Goal: Task Accomplishment & Management: Manage account settings

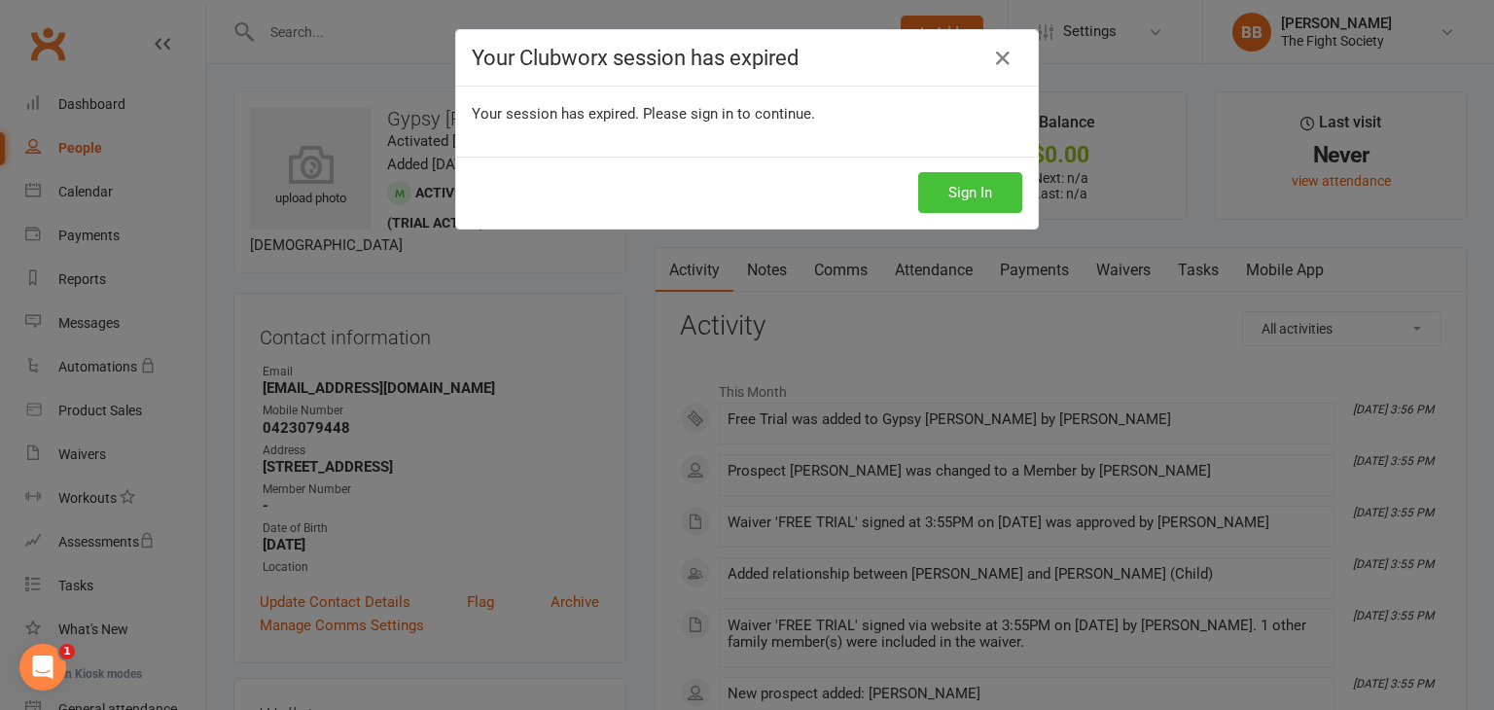
click at [941, 188] on button "Sign In" at bounding box center [970, 192] width 104 height 41
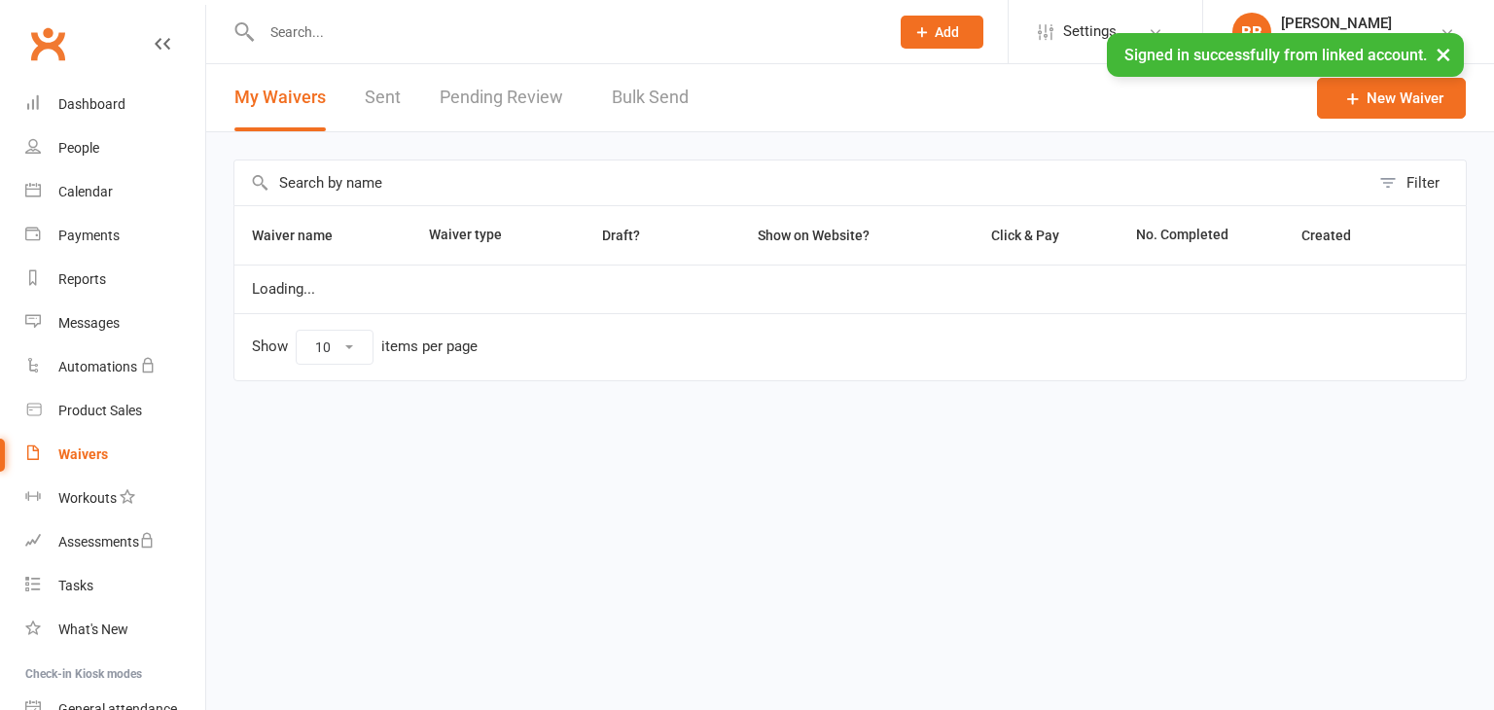
click at [0, 0] on div "Loading" at bounding box center [0, 0] width 0 height 0
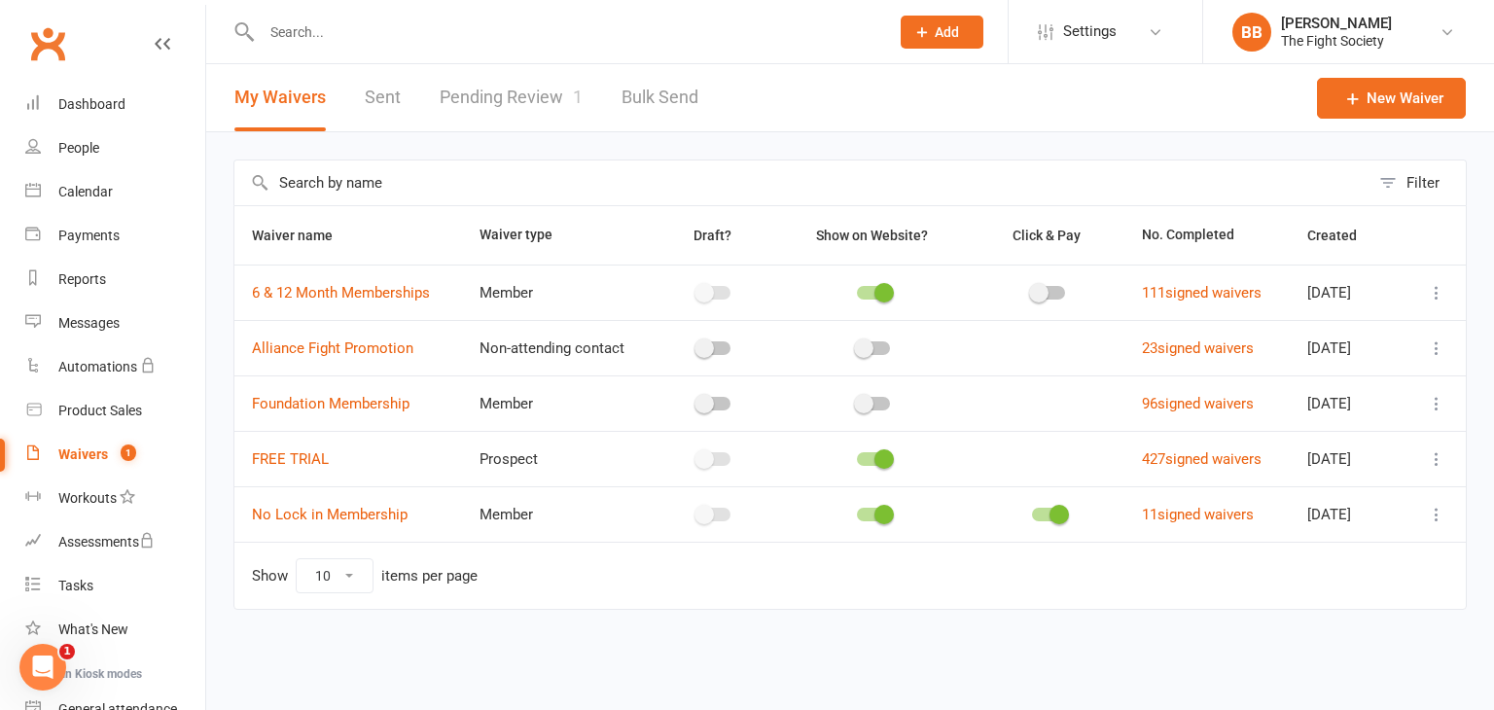
click at [543, 86] on link "Pending Review 1" at bounding box center [511, 97] width 143 height 67
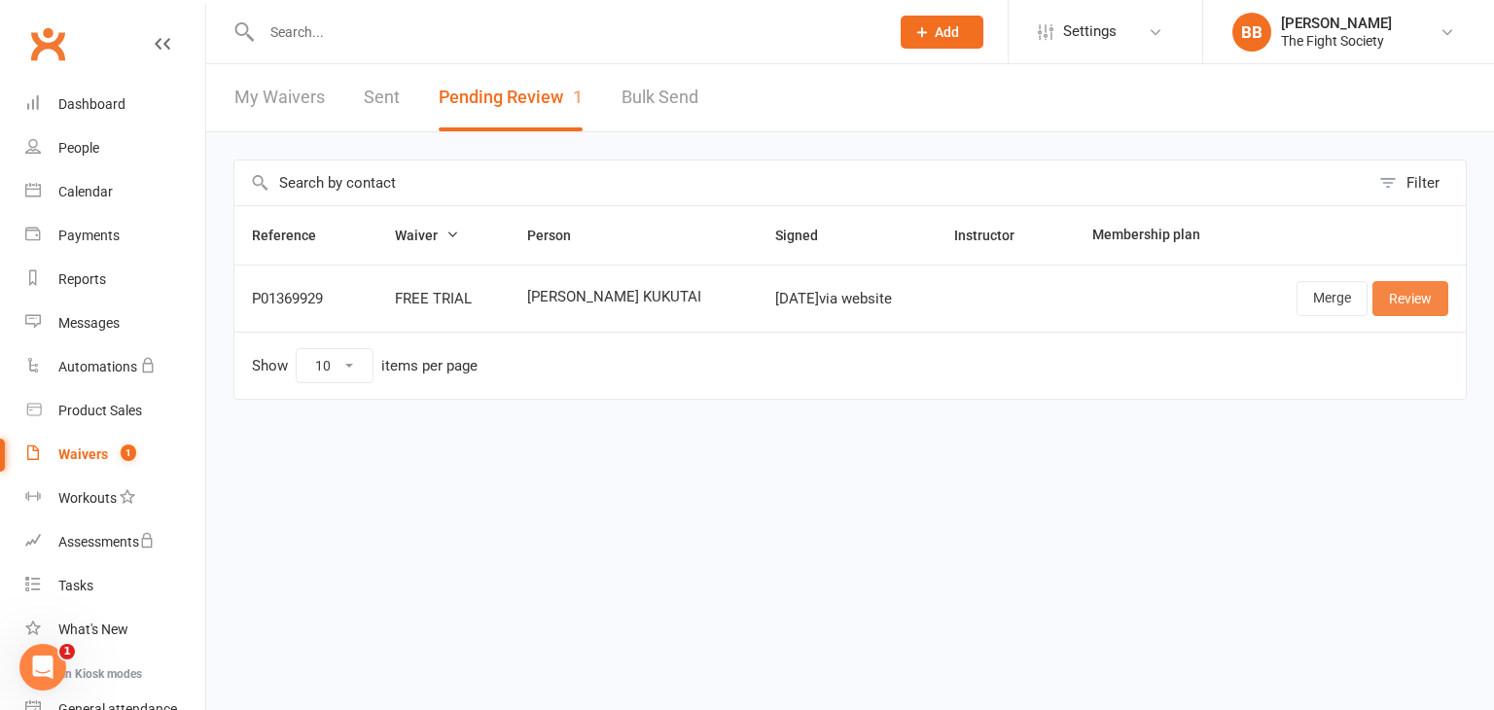
click at [1388, 302] on link "Review" at bounding box center [1410, 298] width 76 height 35
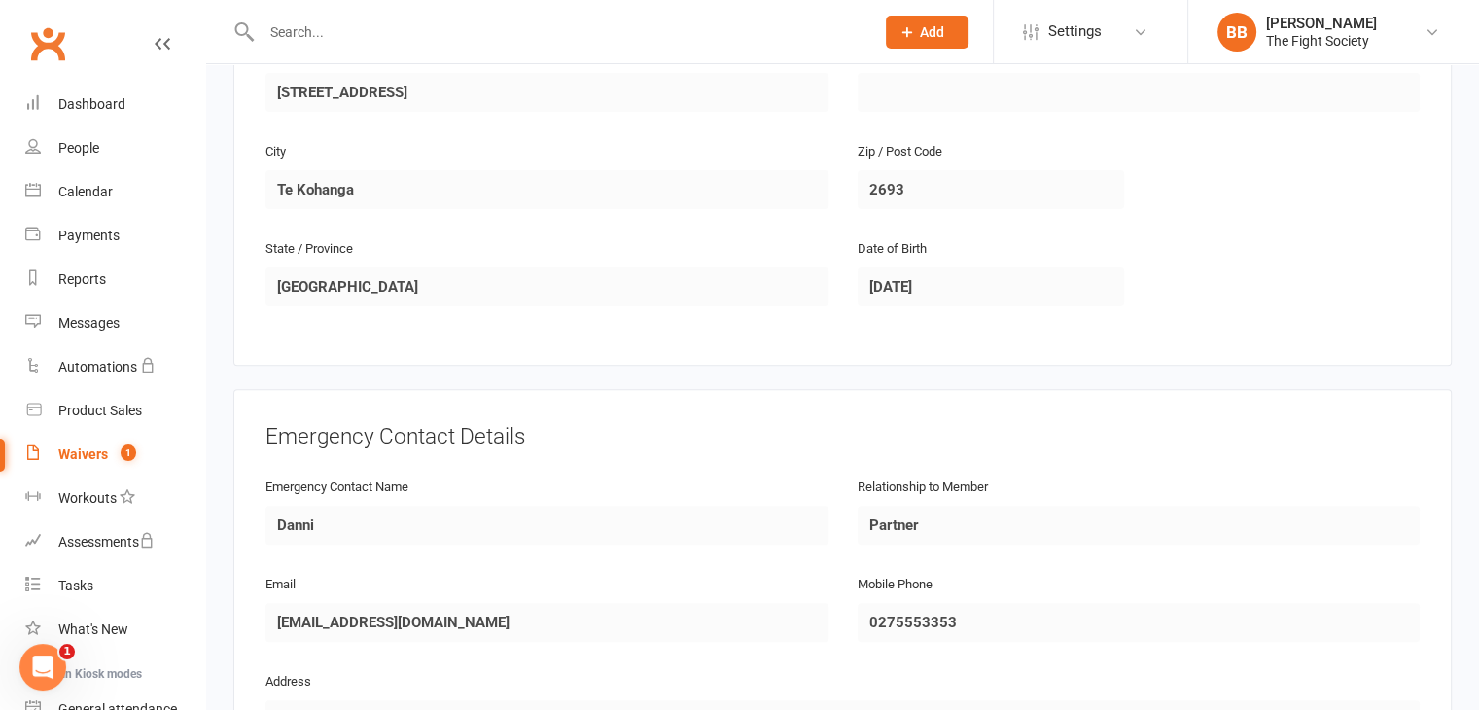
scroll to position [1041, 0]
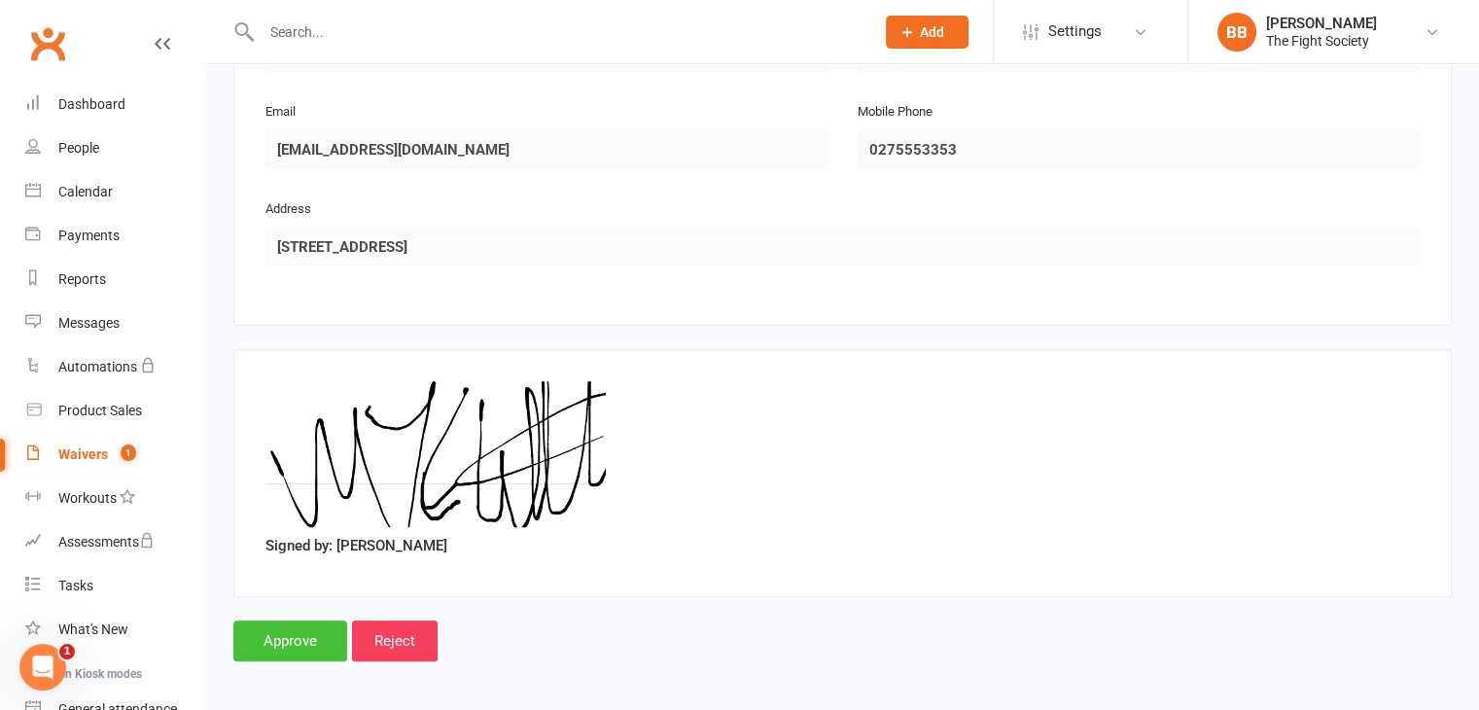
click at [302, 634] on input "Approve" at bounding box center [290, 640] width 114 height 41
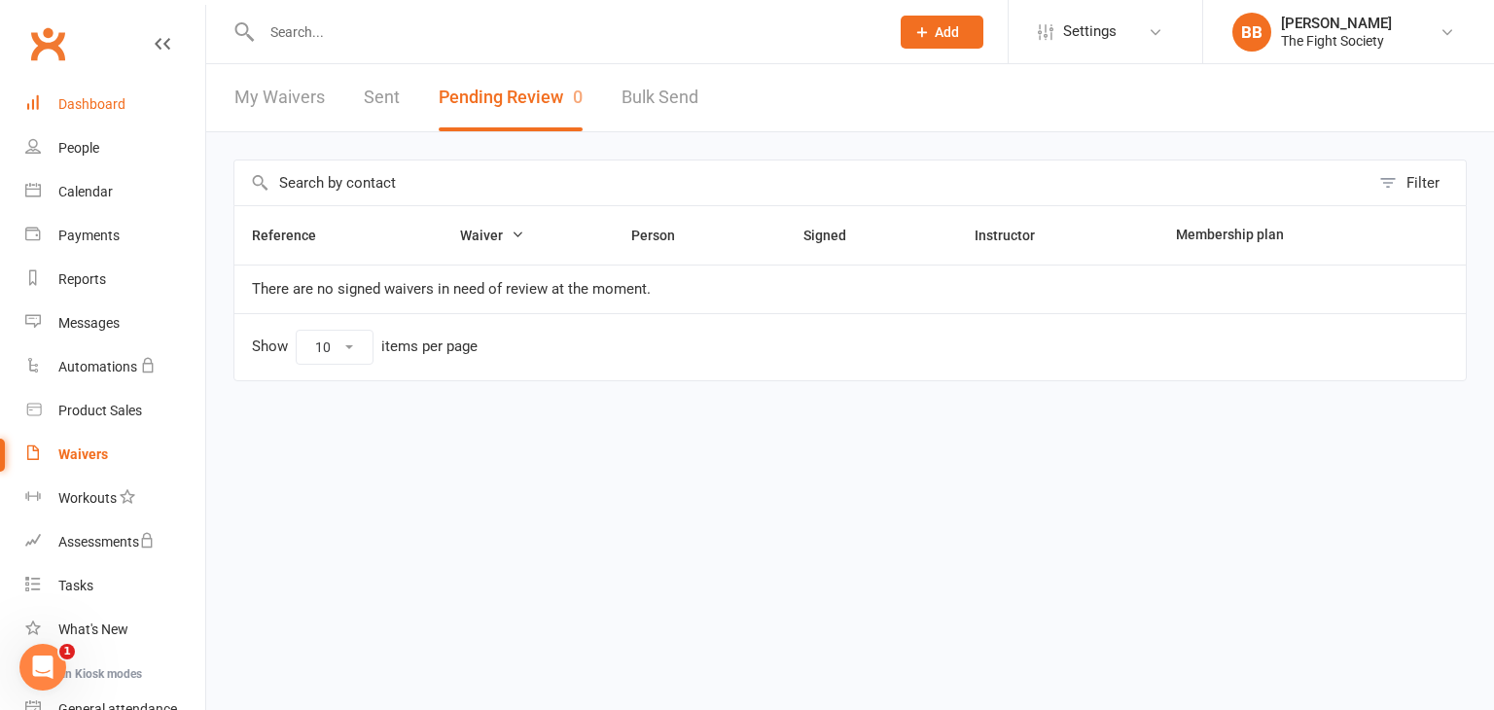
click at [99, 92] on link "Dashboard" at bounding box center [115, 105] width 180 height 44
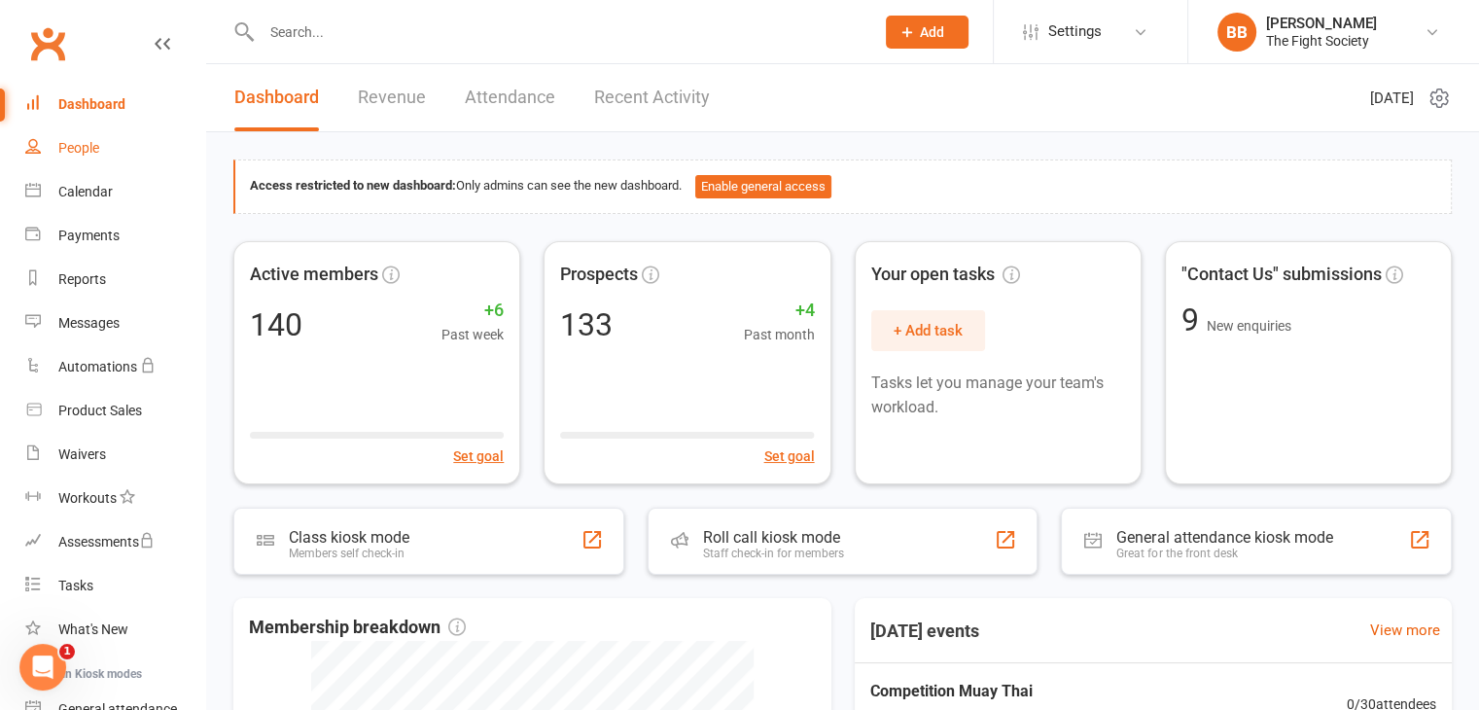
click at [93, 135] on link "People" at bounding box center [115, 148] width 180 height 44
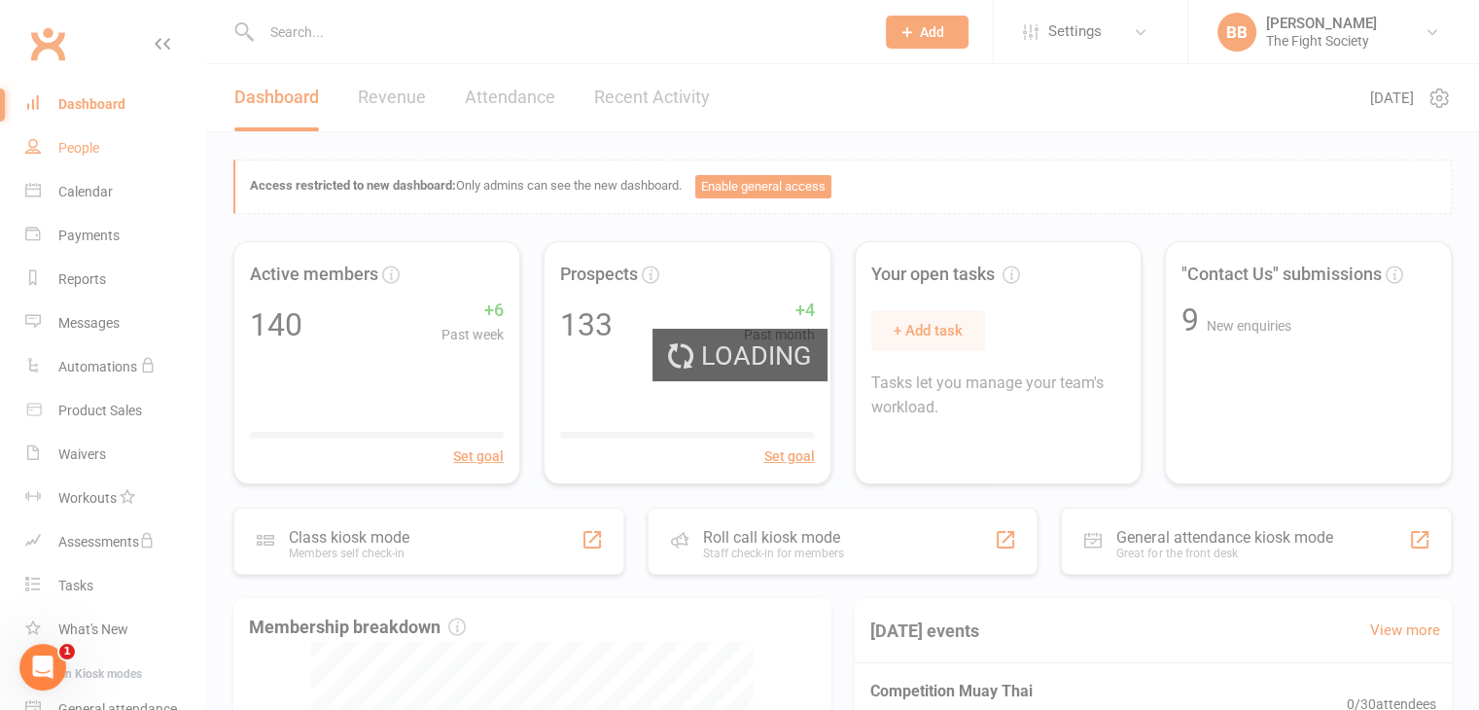
select select "100"
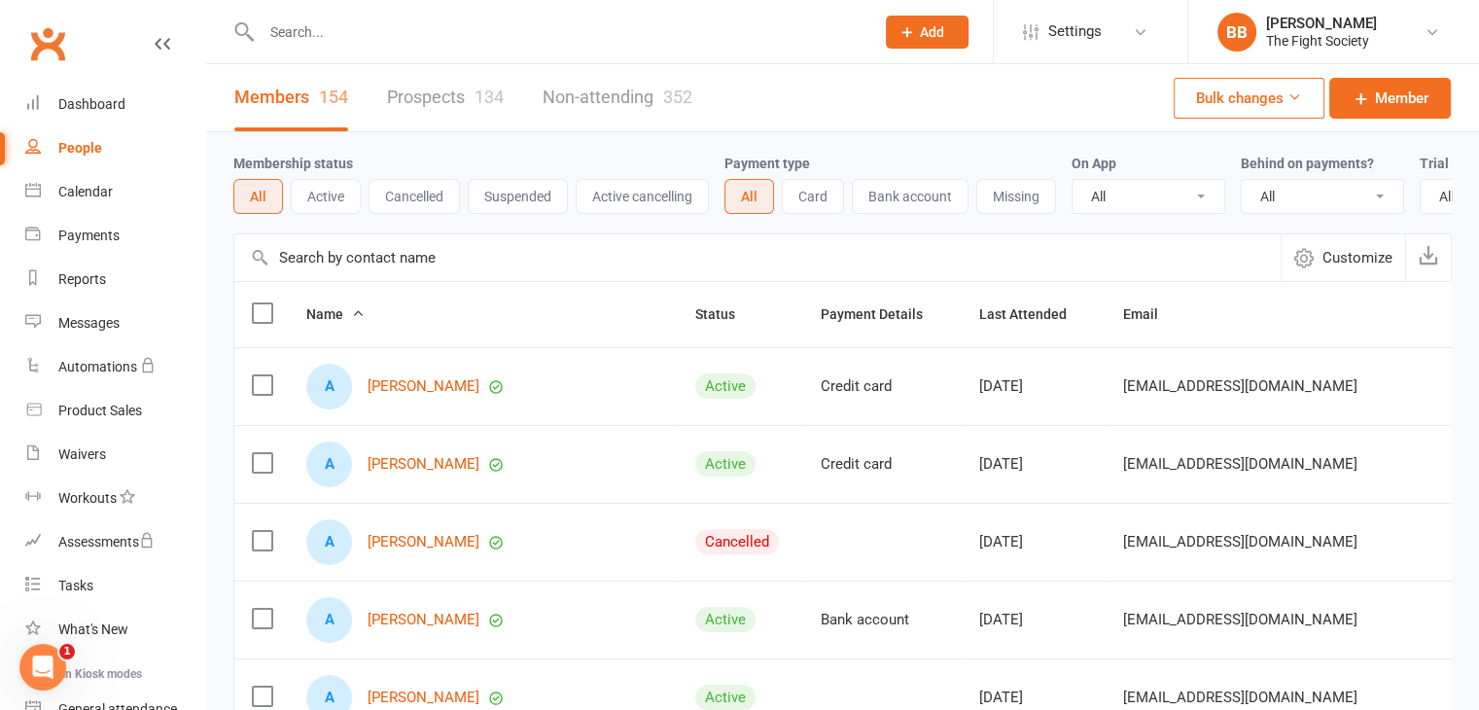
click at [510, 20] on input "text" at bounding box center [558, 31] width 605 height 27
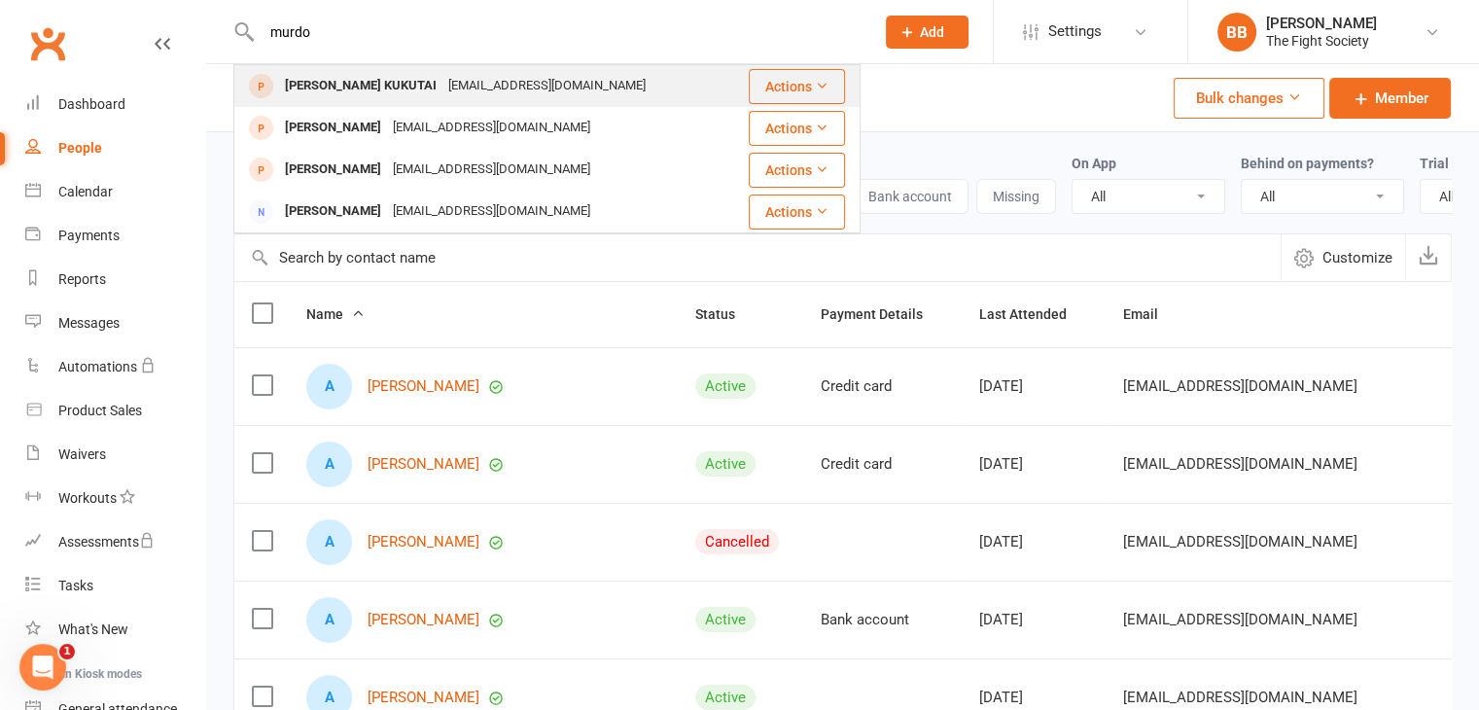
type input "murdo"
click at [371, 93] on div "[PERSON_NAME] KUKUTAI" at bounding box center [360, 86] width 163 height 28
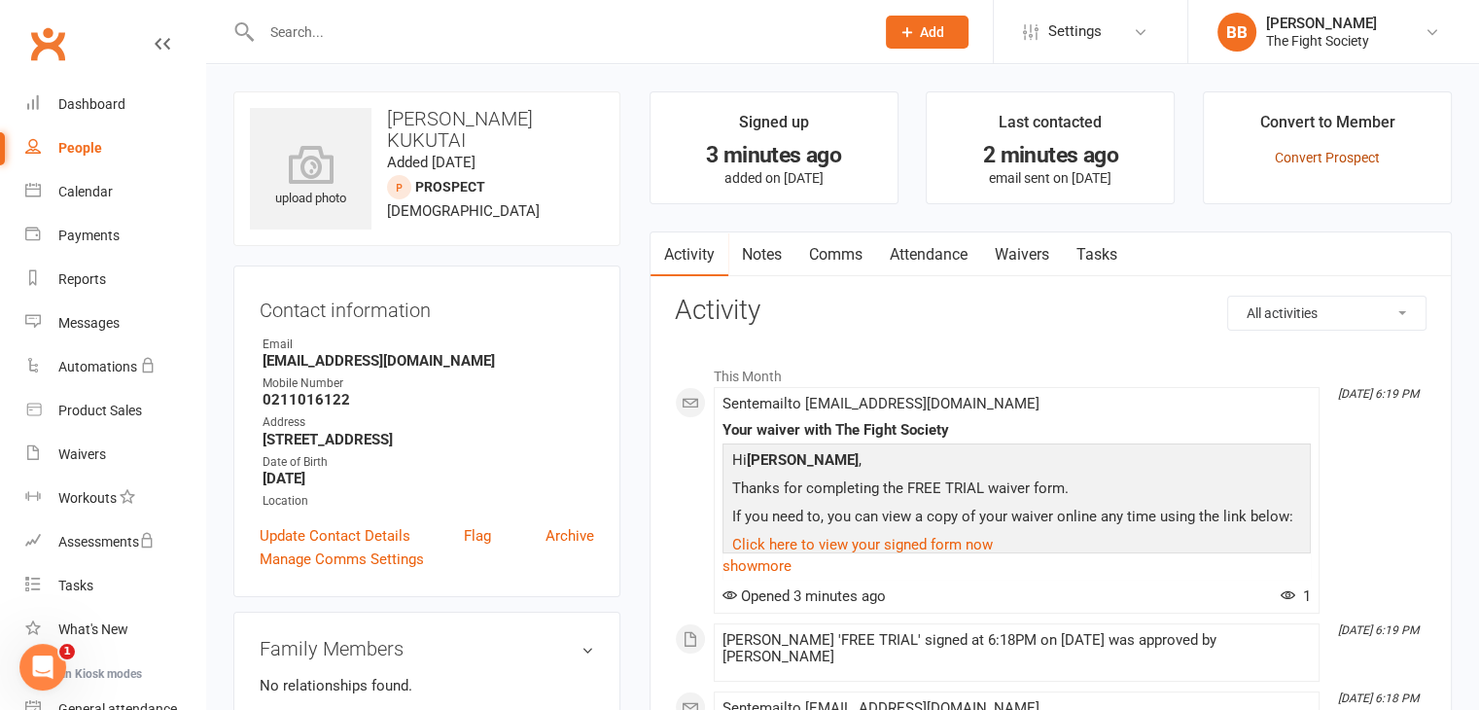
click at [1296, 156] on link "Convert Prospect" at bounding box center [1327, 158] width 105 height 16
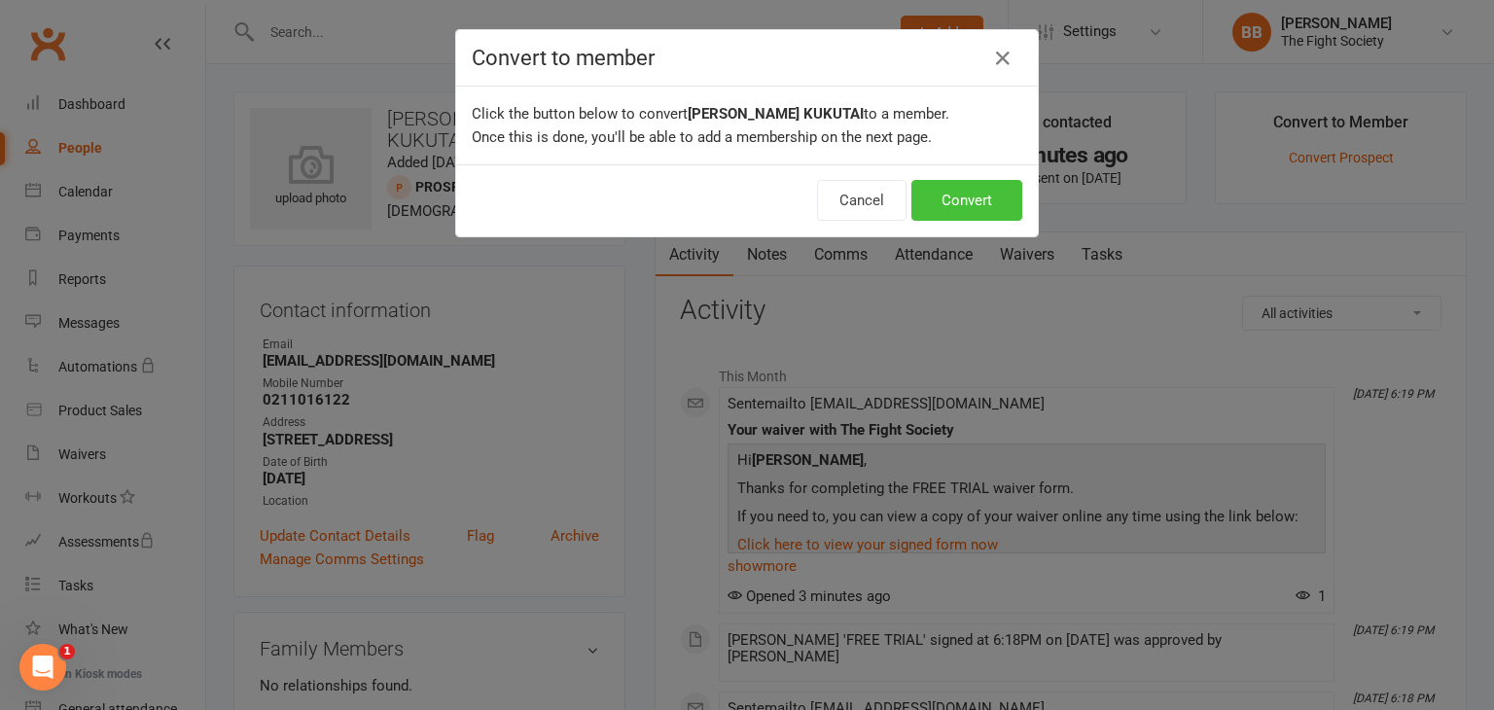
click at [953, 192] on button "Convert" at bounding box center [966, 200] width 111 height 41
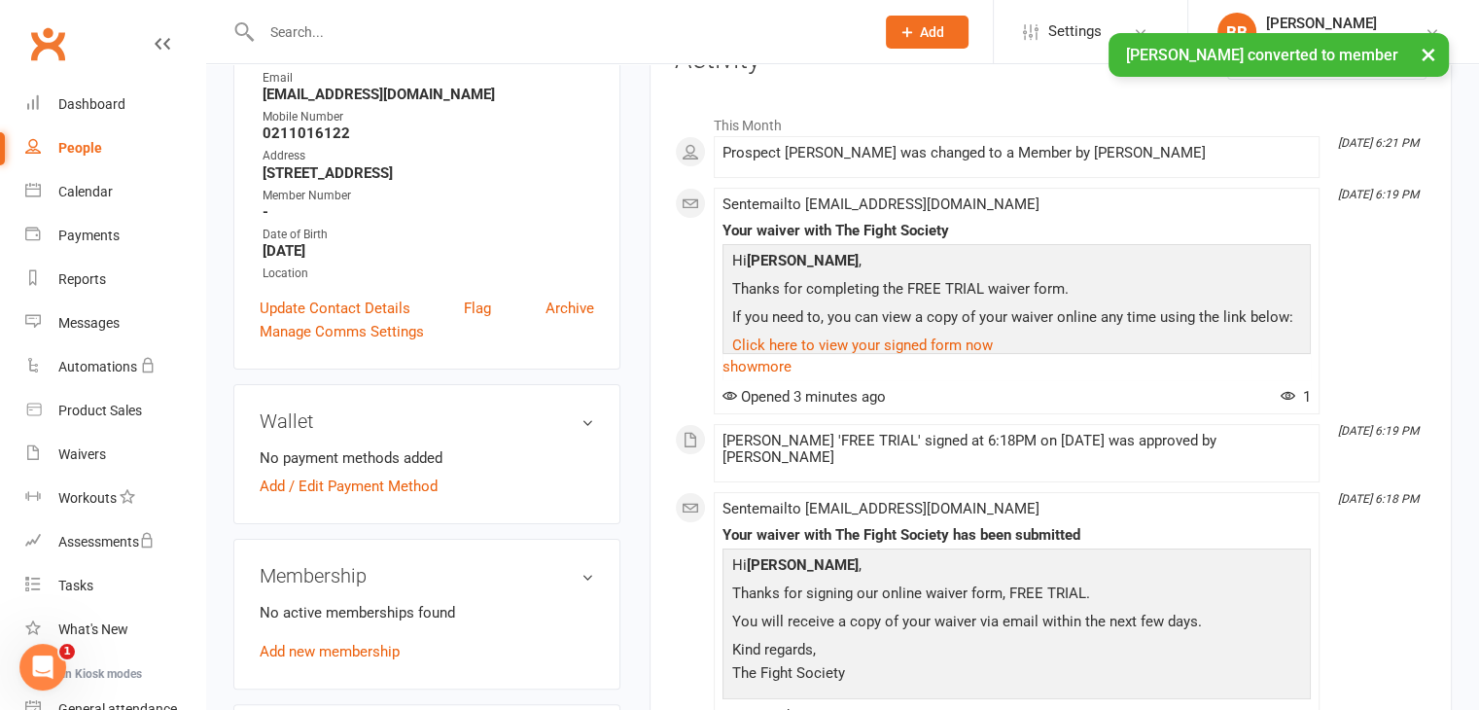
scroll to position [272, 0]
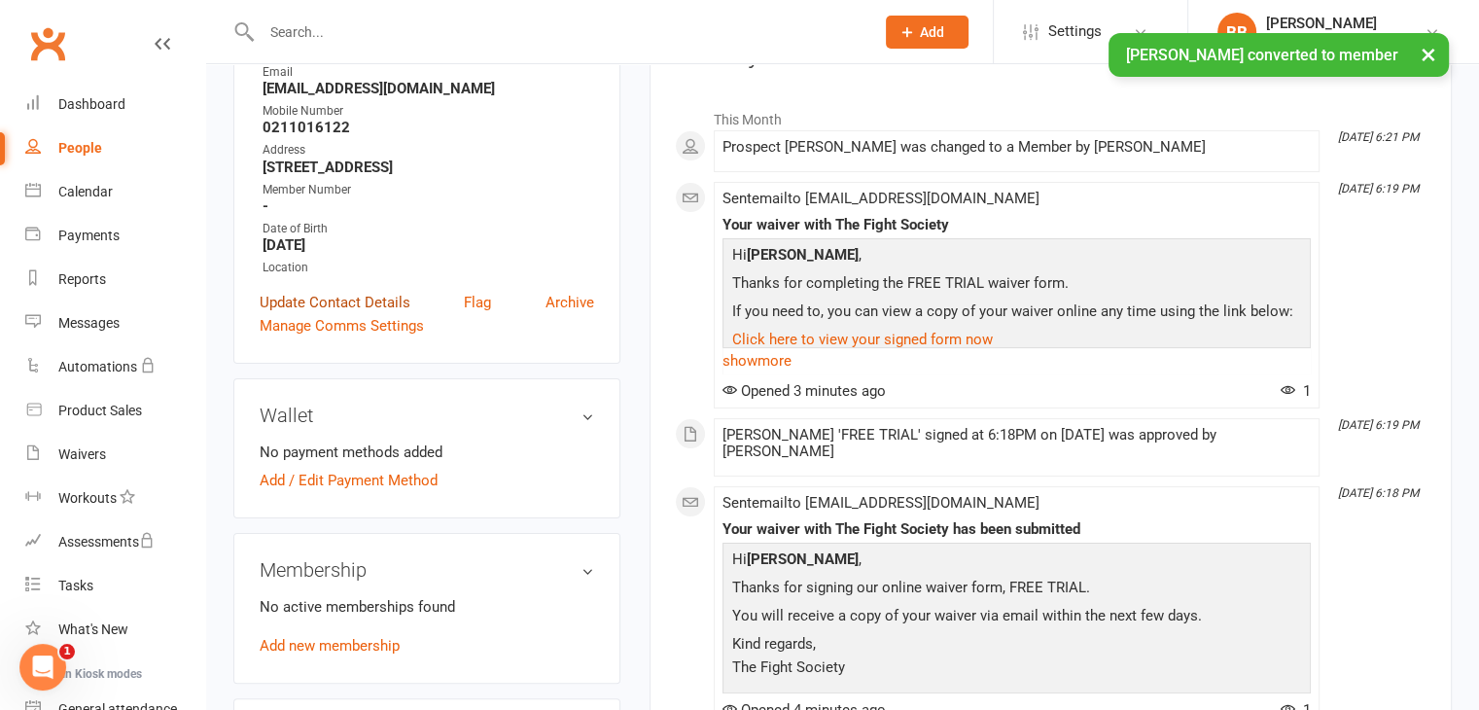
click at [396, 300] on link "Update Contact Details" at bounding box center [335, 302] width 151 height 23
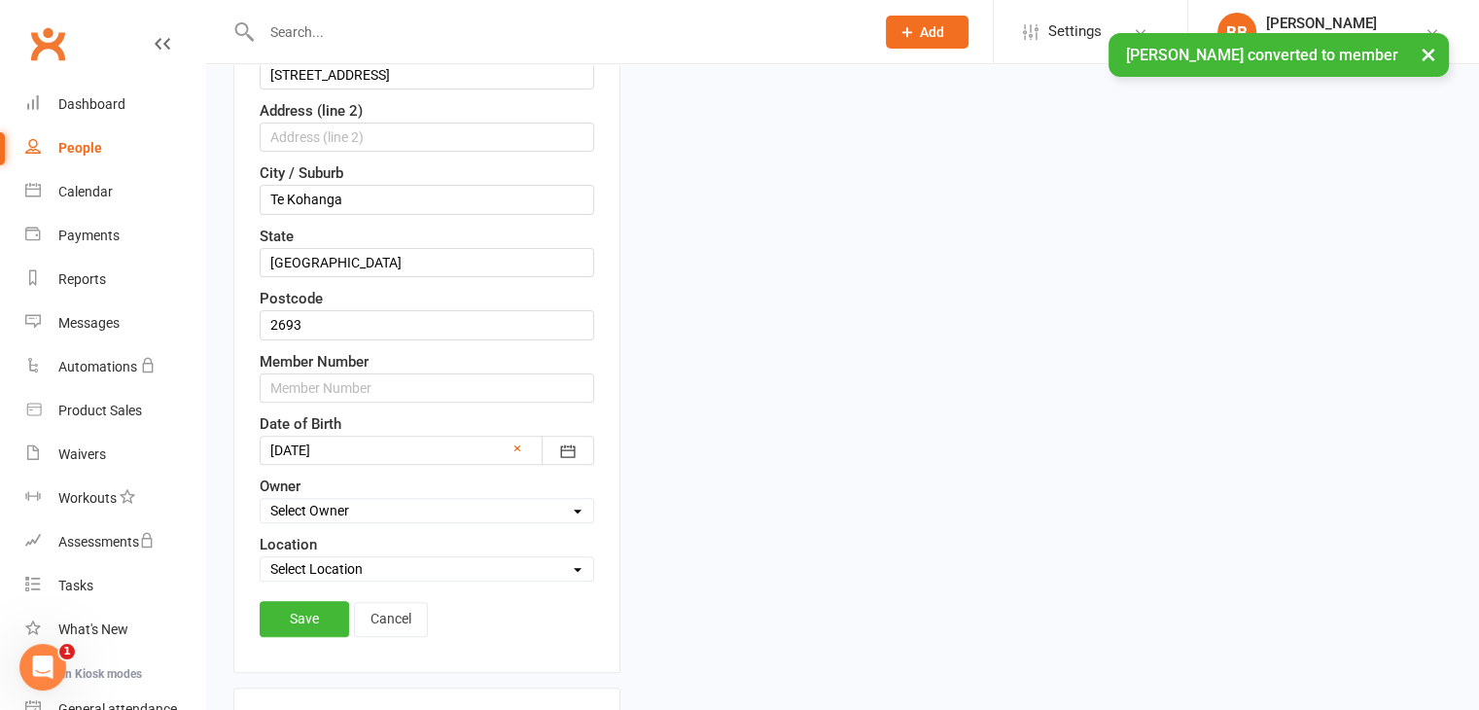
scroll to position [541, 0]
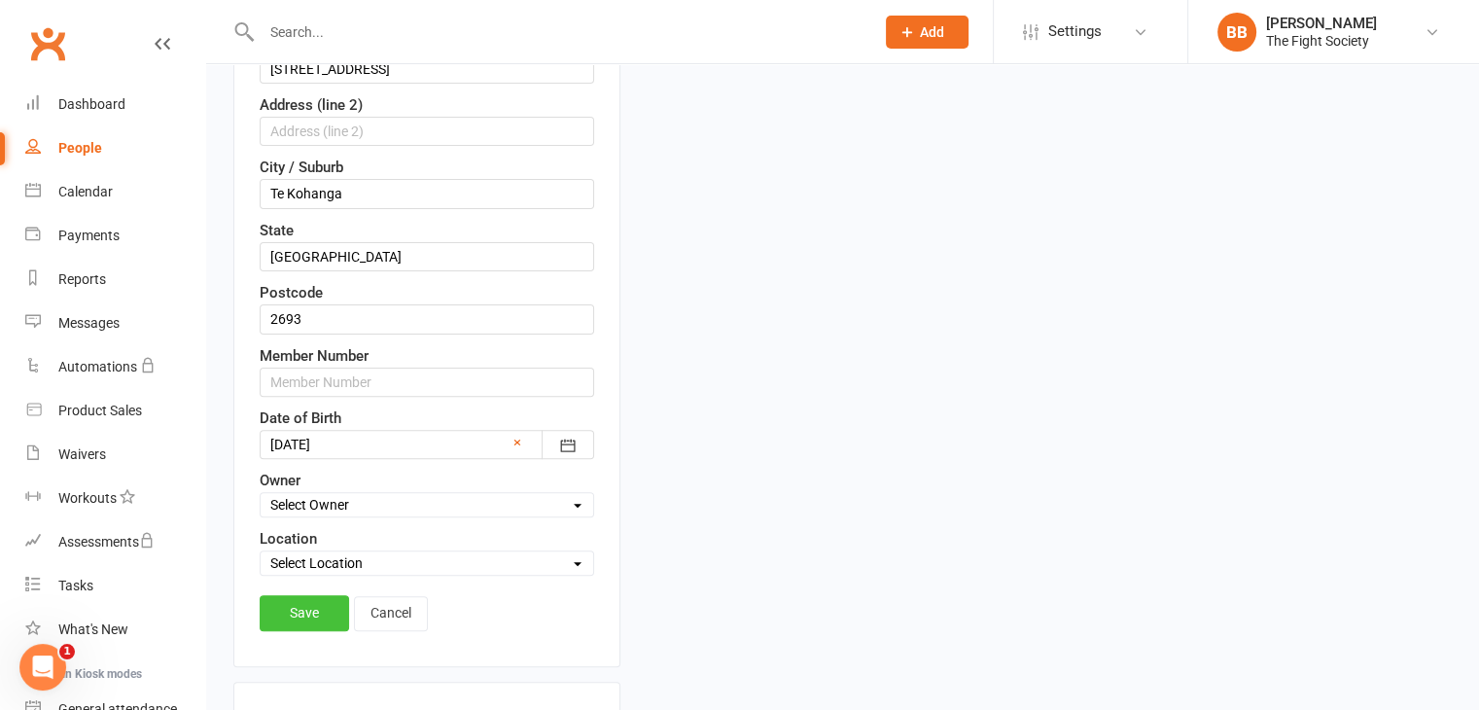
click at [321, 598] on link "Save" at bounding box center [304, 612] width 89 height 35
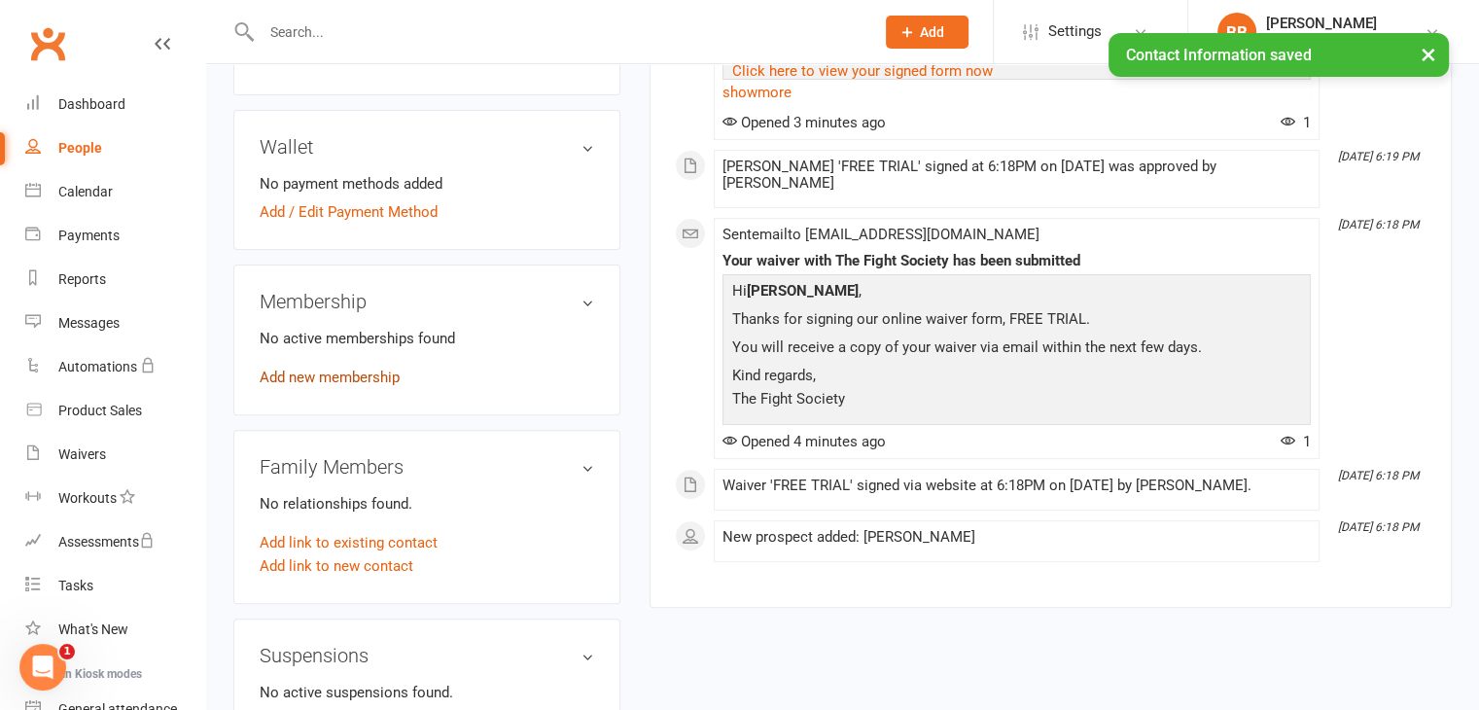
click at [309, 374] on link "Add new membership" at bounding box center [330, 378] width 140 height 18
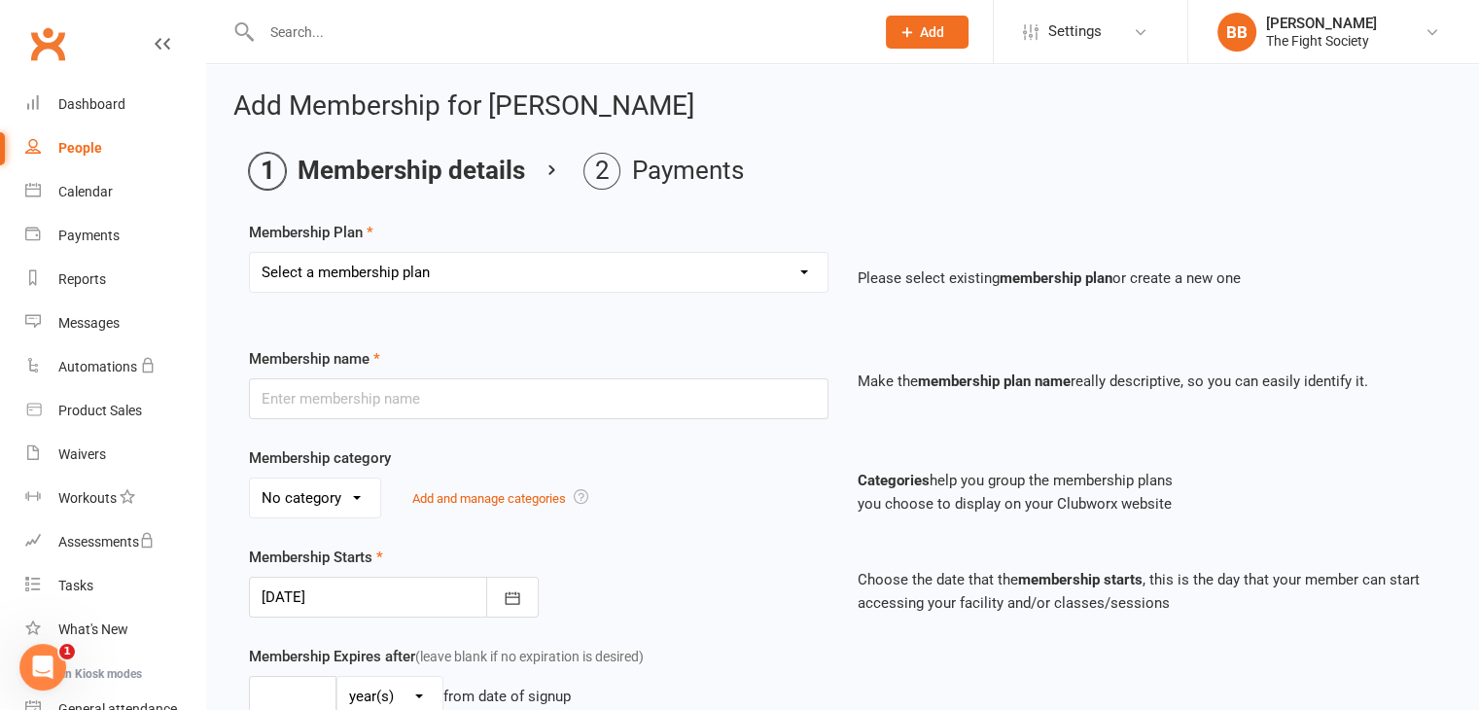
click at [495, 299] on div "Select a membership plan Create new Membership Plan Free Trial Weekly Foundatio…" at bounding box center [538, 286] width 609 height 68
click at [496, 264] on select "Select a membership plan Create new Membership Plan Free Trial Weekly Foundatio…" at bounding box center [539, 272] width 578 height 39
select select "1"
click at [250, 253] on select "Select a membership plan Create new Membership Plan Free Trial Weekly Foundatio…" at bounding box center [539, 272] width 578 height 39
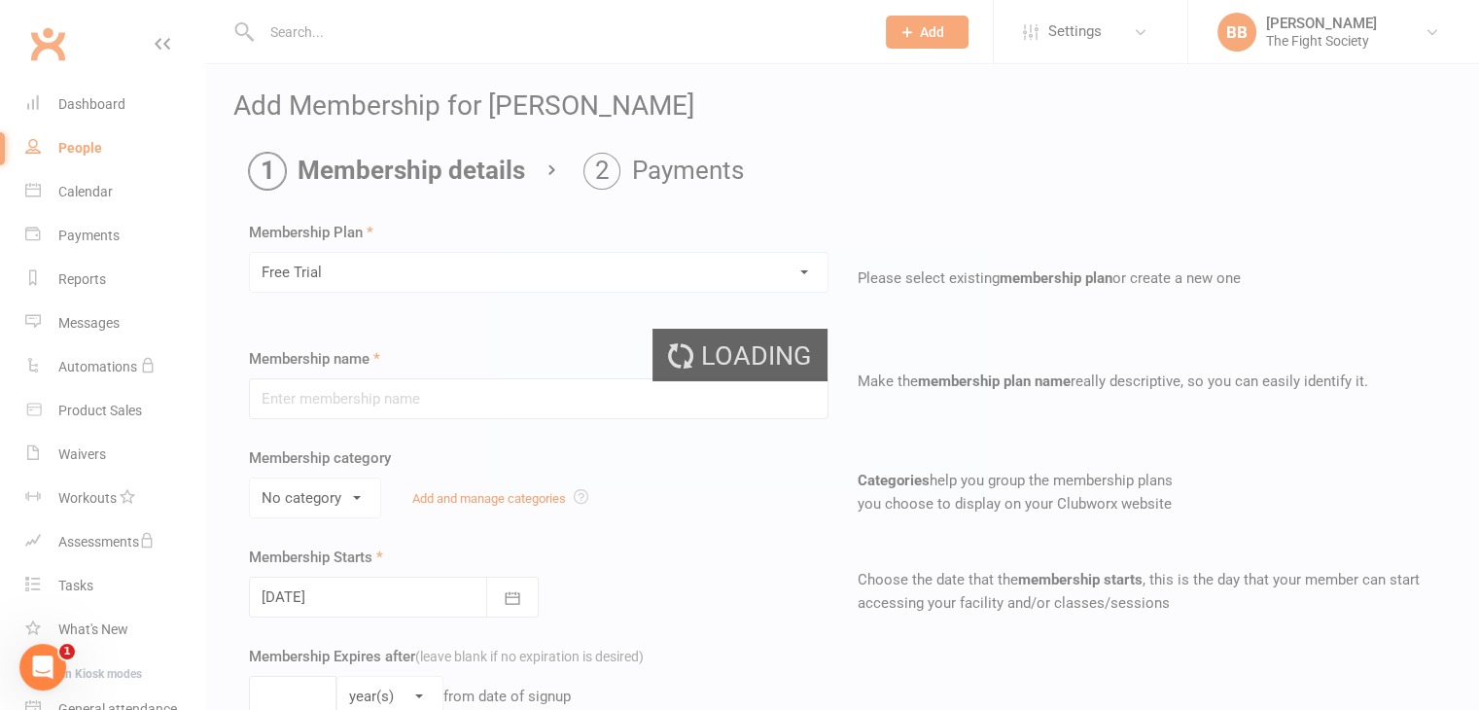
type input "Free Trial"
select select "2"
type input "1"
select select "1"
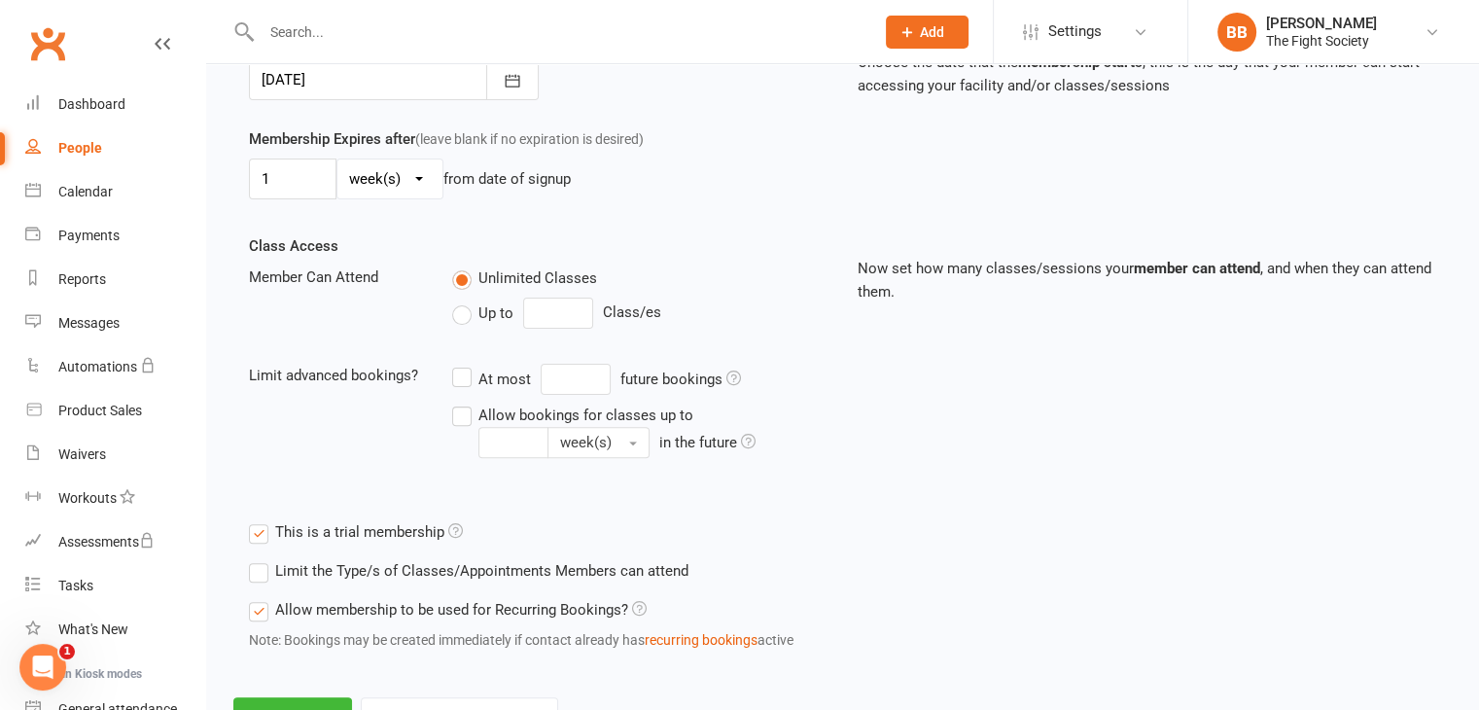
scroll to position [598, 0]
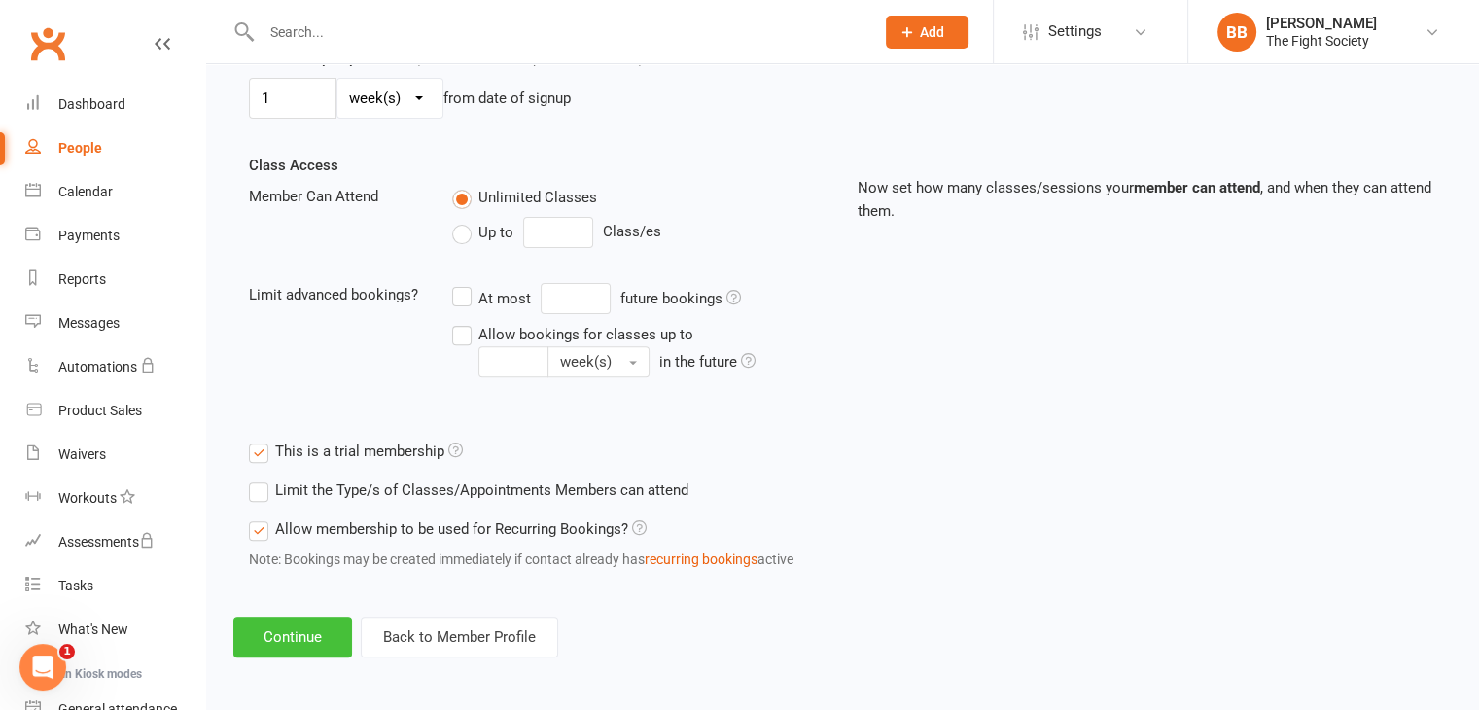
click at [305, 633] on button "Continue" at bounding box center [292, 637] width 119 height 41
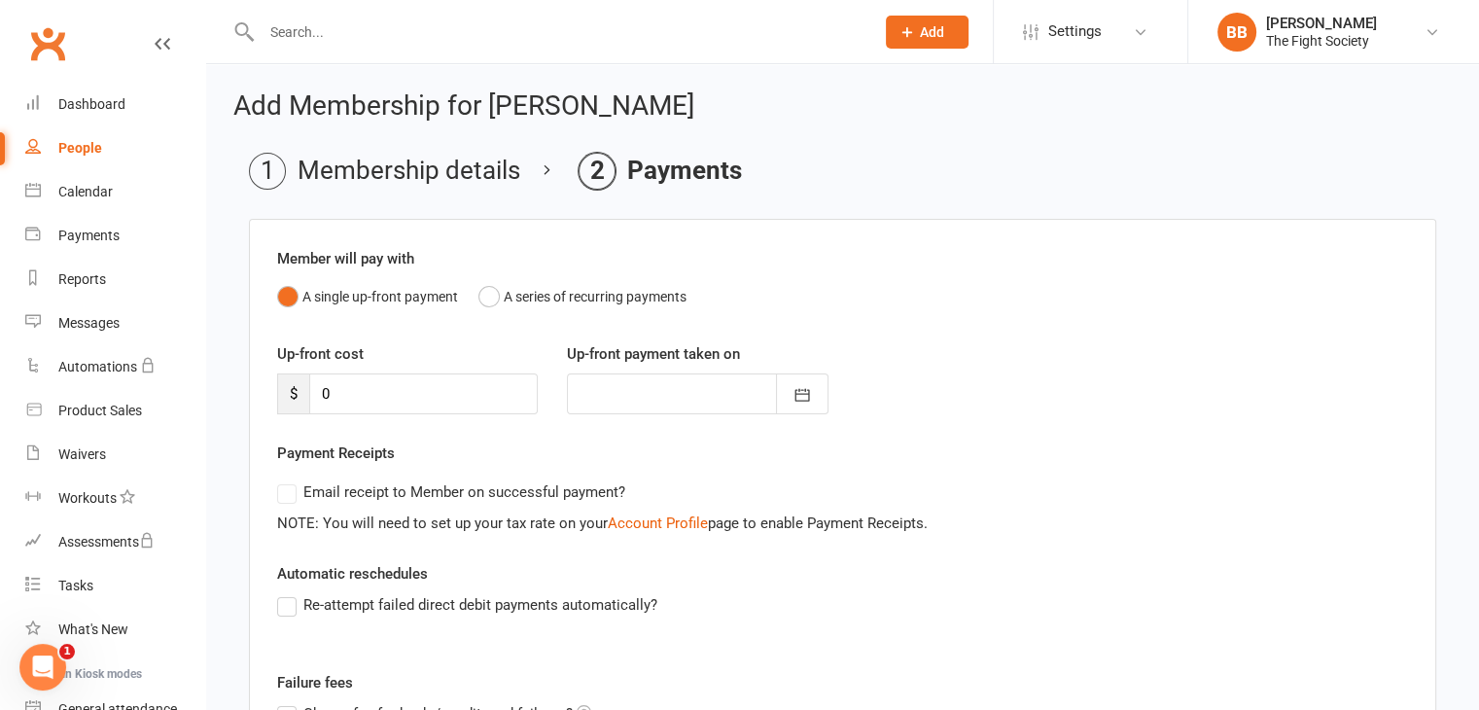
scroll to position [270, 0]
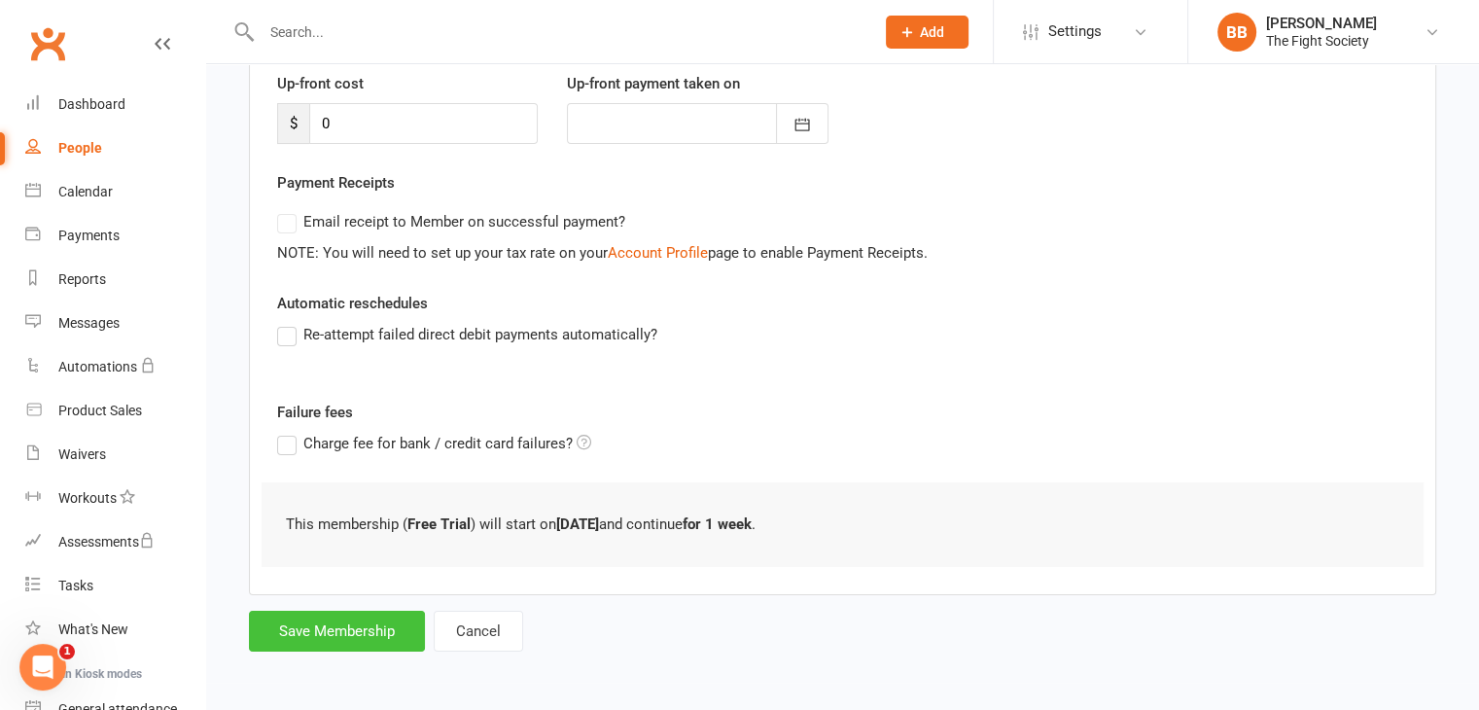
click at [359, 630] on button "Save Membership" at bounding box center [337, 631] width 176 height 41
